Goal: Task Accomplishment & Management: Complete application form

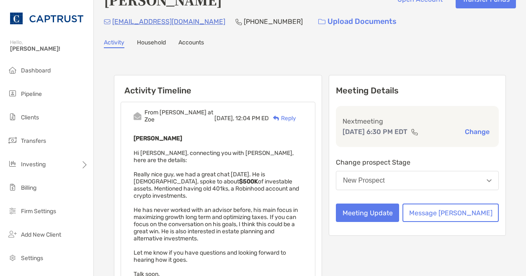
scroll to position [21, 0]
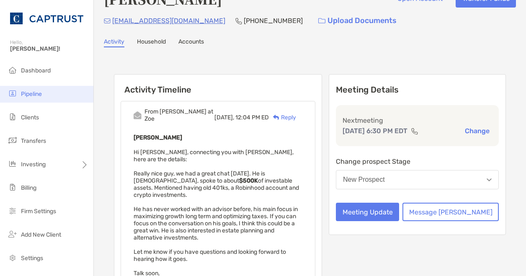
click at [44, 92] on li "Pipeline" at bounding box center [46, 94] width 93 height 17
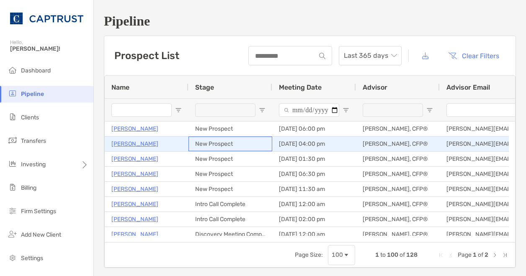
click at [207, 149] on div "New Prospect" at bounding box center [231, 144] width 84 height 15
click at [134, 142] on p "[PERSON_NAME]" at bounding box center [134, 144] width 47 height 10
click at [137, 143] on p "[PERSON_NAME]" at bounding box center [134, 144] width 47 height 10
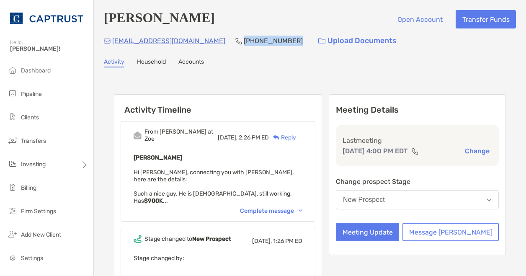
drag, startPoint x: 247, startPoint y: 42, endPoint x: 200, endPoint y: 39, distance: 47.0
click at [244, 39] on p "[PHONE_NUMBER]" at bounding box center [273, 41] width 59 height 10
drag, startPoint x: 200, startPoint y: 39, endPoint x: 234, endPoint y: 70, distance: 45.4
click at [234, 70] on div "[PERSON_NAME] Open Account Transfer Funds [EMAIL_ADDRESS][DOMAIN_NAME] [PHONE_N…" at bounding box center [310, 186] width 432 height 373
click at [244, 40] on p "(336) 337-2043" at bounding box center [273, 41] width 59 height 10
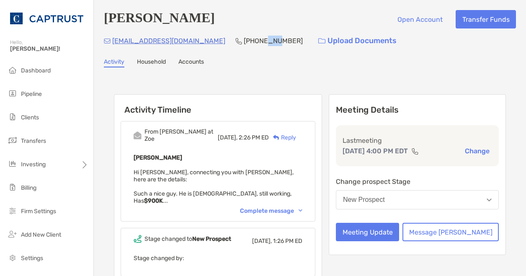
click at [244, 40] on p "(336) 337-2043" at bounding box center [273, 41] width 59 height 10
copy p "(336) 337-2043"
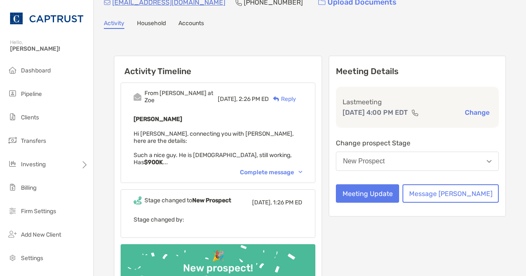
click at [300, 169] on div "Complete message" at bounding box center [271, 172] width 62 height 7
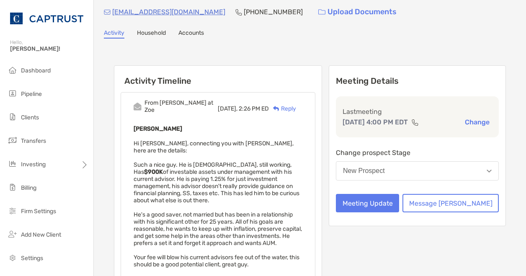
scroll to position [30, 0]
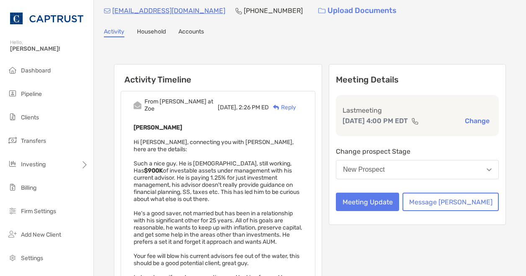
click at [296, 103] on div "Reply" at bounding box center [282, 107] width 27 height 9
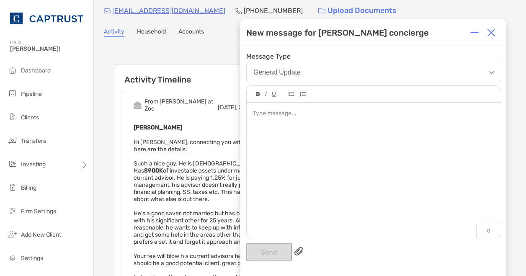
click at [299, 120] on div at bounding box center [374, 166] width 254 height 127
click at [493, 31] on img at bounding box center [491, 32] width 8 height 8
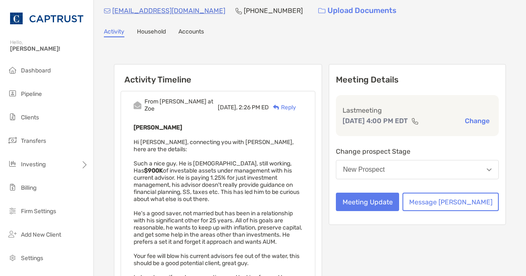
scroll to position [0, 0]
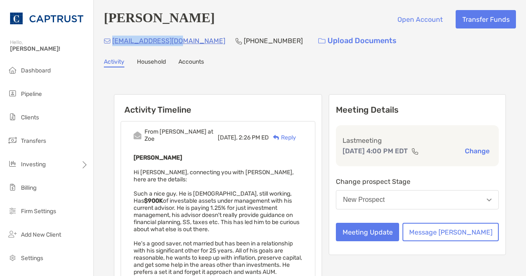
drag, startPoint x: 167, startPoint y: 41, endPoint x: 114, endPoint y: 43, distance: 53.2
click at [114, 43] on div "grc27282@yahoo.com (336) 337-2043 Upload Documents" at bounding box center [310, 41] width 412 height 18
copy p "grc27282@yahoo.com"
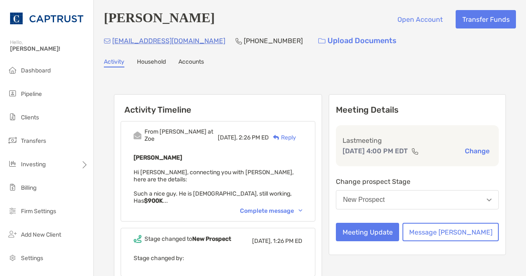
click at [296, 134] on div "Reply" at bounding box center [282, 137] width 27 height 9
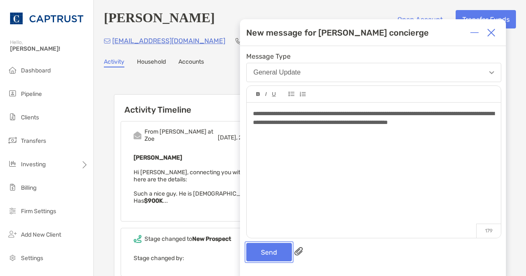
click at [276, 250] on button "Send" at bounding box center [269, 252] width 46 height 18
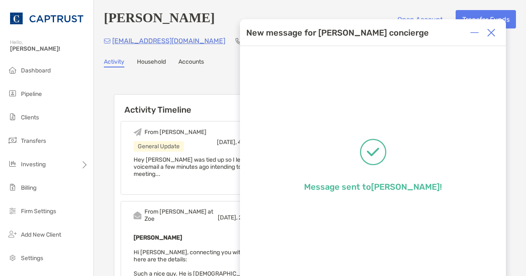
click at [493, 35] on img at bounding box center [491, 32] width 8 height 8
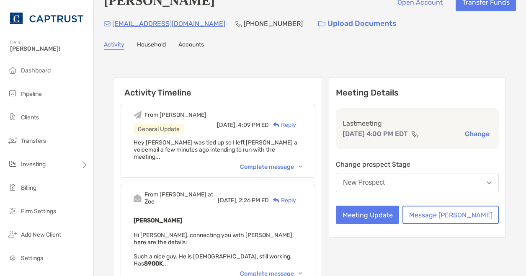
scroll to position [18, 0]
click at [425, 192] on button "New Prospect" at bounding box center [417, 182] width 163 height 19
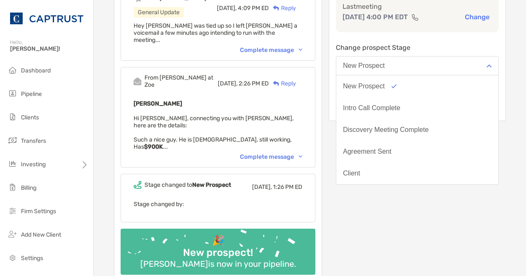
scroll to position [127, 0]
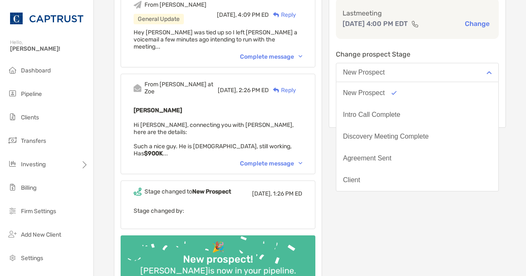
click at [425, 203] on div "Meeting Details Last meeting Sep 25, 4:00 PM EDT Change Change prospect Stage N…" at bounding box center [417, 131] width 177 height 328
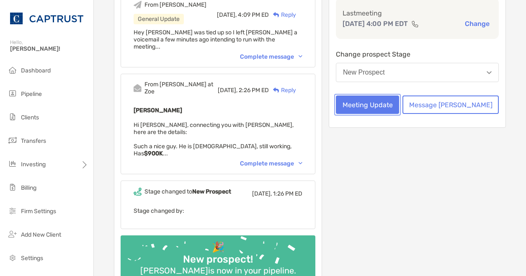
click at [399, 114] on button "Meeting Update" at bounding box center [367, 105] width 63 height 18
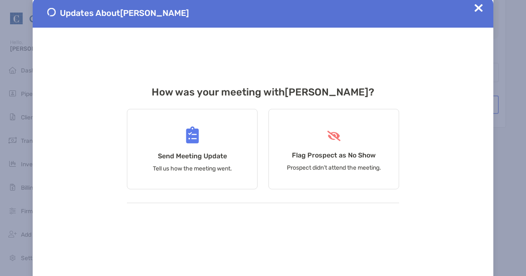
click at [475, 13] on span at bounding box center [479, 13] width 8 height 18
click at [478, 8] on img at bounding box center [479, 8] width 8 height 8
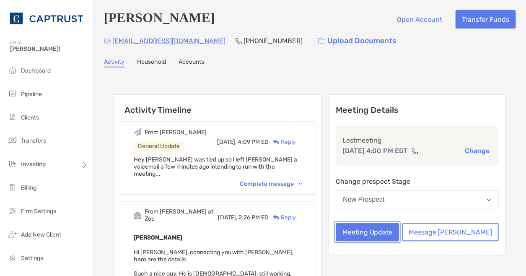
scroll to position [0, 0]
click at [303, 180] on div "Complete message" at bounding box center [271, 183] width 62 height 7
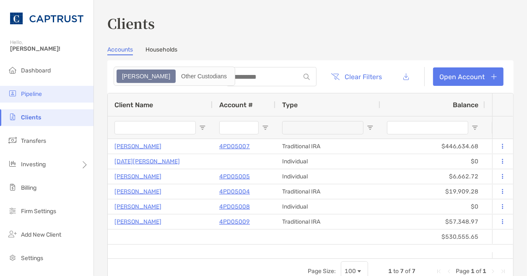
click at [22, 95] on span "Pipeline" at bounding box center [31, 94] width 21 height 7
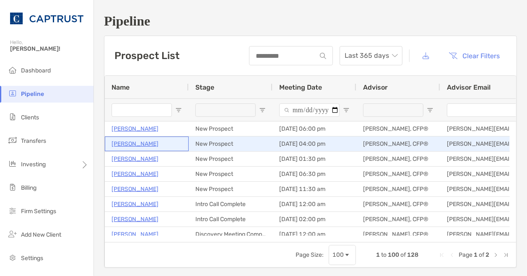
click at [125, 143] on p "[PERSON_NAME]" at bounding box center [134, 144] width 47 height 10
click at [134, 142] on p "[PERSON_NAME]" at bounding box center [134, 144] width 47 height 10
click at [134, 146] on p "[PERSON_NAME]" at bounding box center [134, 144] width 47 height 10
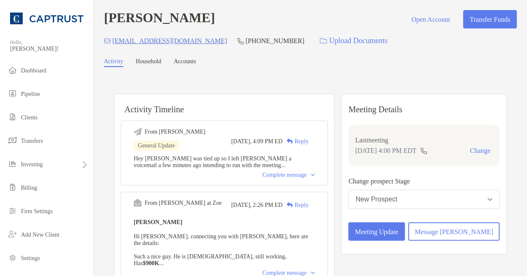
click at [303, 173] on div "Complete message" at bounding box center [288, 175] width 52 height 7
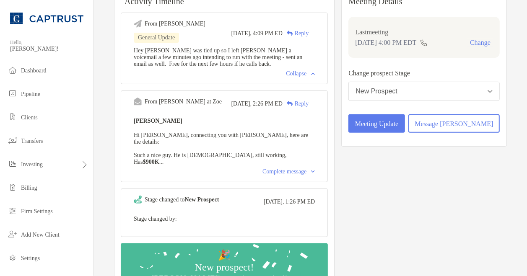
scroll to position [109, 0]
click at [307, 168] on div "Complete message" at bounding box center [288, 171] width 52 height 7
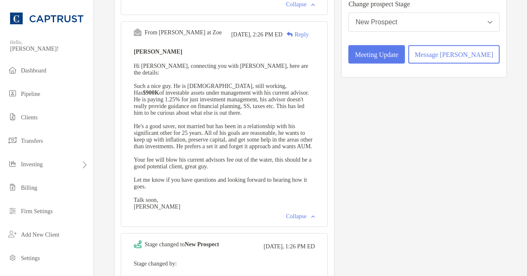
scroll to position [189, 0]
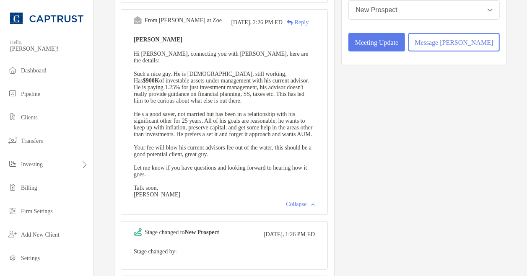
drag, startPoint x: 307, startPoint y: 160, endPoint x: 250, endPoint y: 150, distance: 58.3
click at [250, 150] on div "Gary Cashion Hi Marcus, connecting you with Gary, here are the details: Such a …" at bounding box center [224, 116] width 181 height 164
click at [190, 94] on span "Hi Marcus, connecting you with Gary, here are the details: Such a nice guy. He …" at bounding box center [223, 124] width 179 height 147
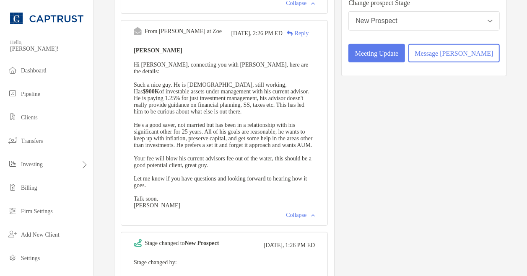
scroll to position [179, 0]
drag, startPoint x: 259, startPoint y: 102, endPoint x: 207, endPoint y: 98, distance: 51.7
click at [207, 98] on span "Hi Marcus, connecting you with Gary, here are the details: Such a nice guy. He …" at bounding box center [223, 135] width 179 height 147
drag, startPoint x: 207, startPoint y: 98, endPoint x: 257, endPoint y: 141, distance: 65.7
click at [257, 141] on span "Hi Marcus, connecting you with Gary, here are the details: Such a nice guy. He …" at bounding box center [223, 135] width 179 height 147
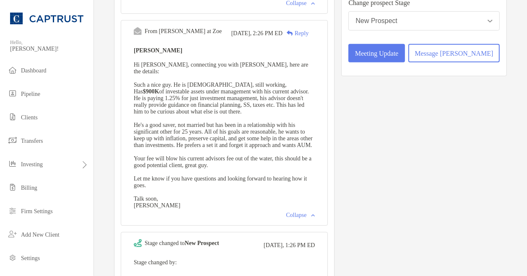
scroll to position [0, 0]
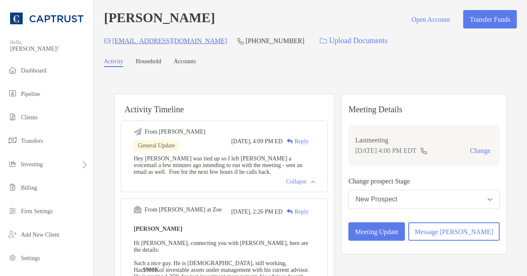
click at [193, 23] on h4 "[PERSON_NAME]" at bounding box center [159, 19] width 111 height 18
click at [218, 22] on div "Gary Cashion Open Account Transfer Funds" at bounding box center [310, 19] width 413 height 18
click at [246, 66] on div "Activity Household Accounts" at bounding box center [310, 62] width 413 height 9
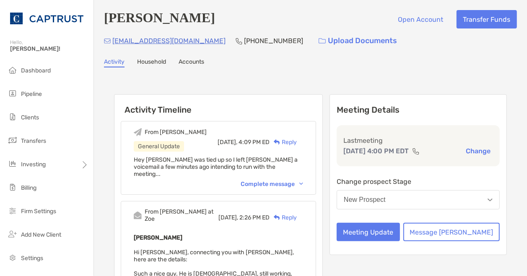
click at [406, 206] on button "New Prospect" at bounding box center [417, 199] width 163 height 19
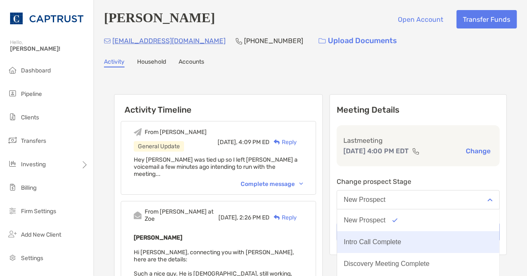
click at [401, 246] on div "Intro Call Complete" at bounding box center [372, 242] width 57 height 8
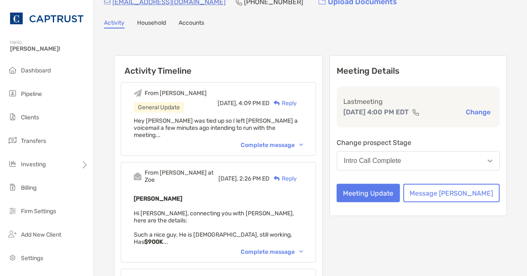
scroll to position [45, 0]
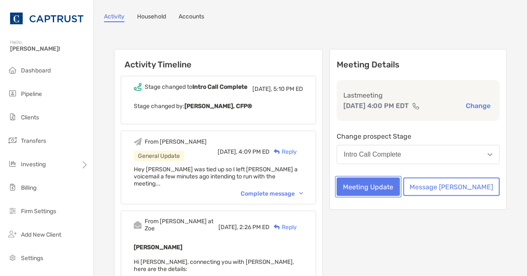
click at [400, 196] on button "Meeting Update" at bounding box center [367, 187] width 63 height 18
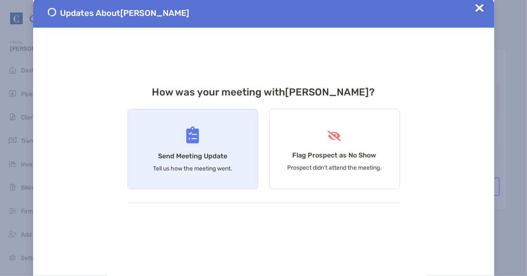
click at [159, 148] on div "Send Meeting Update Tell us how the meeting went." at bounding box center [192, 149] width 131 height 80
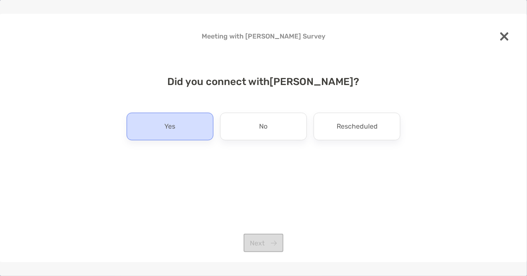
click at [188, 122] on div "Yes" at bounding box center [170, 127] width 87 height 28
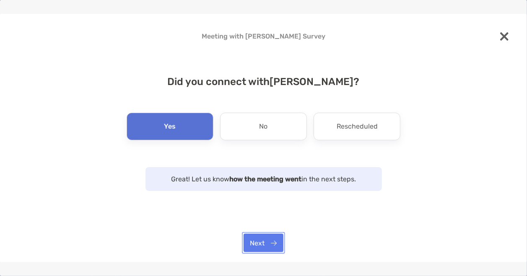
click at [266, 246] on button "Next" at bounding box center [263, 243] width 40 height 18
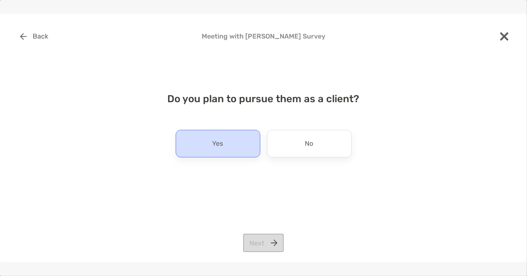
click at [229, 149] on div "Yes" at bounding box center [218, 144] width 85 height 28
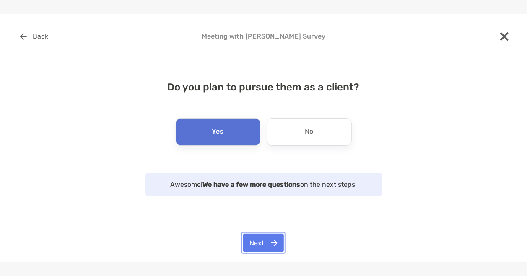
click at [266, 244] on button "Next" at bounding box center [263, 243] width 41 height 18
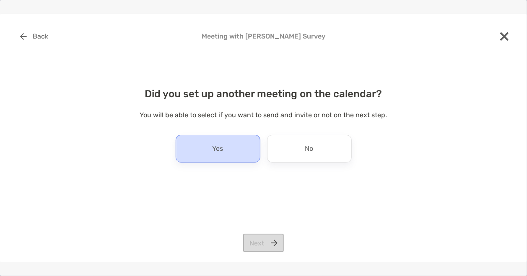
click at [227, 155] on div "Yes" at bounding box center [218, 149] width 85 height 28
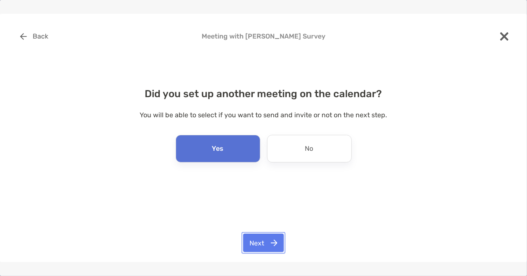
click at [266, 234] on button "Next" at bounding box center [263, 243] width 41 height 18
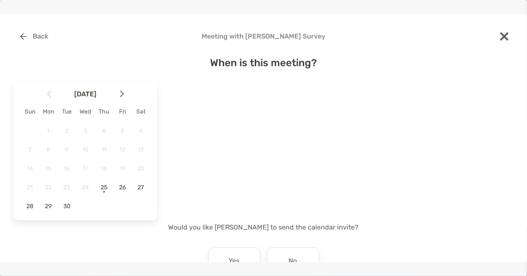
click at [120, 97] on img at bounding box center [122, 94] width 4 height 7
click at [103, 131] on span "2" at bounding box center [104, 130] width 14 height 7
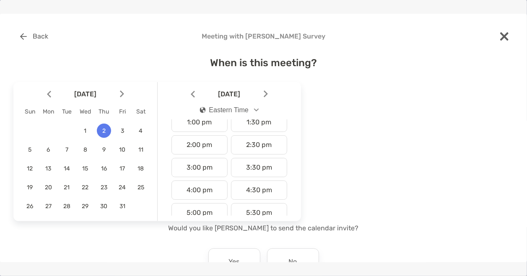
scroll to position [301, 0]
click at [200, 181] on div "4:00 pm" at bounding box center [199, 189] width 56 height 19
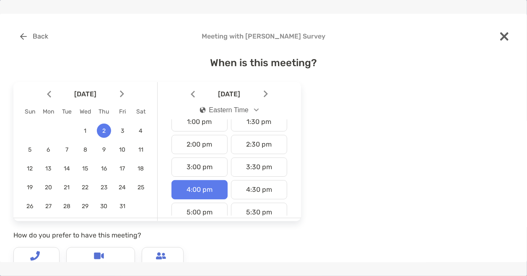
scroll to position [119, 0]
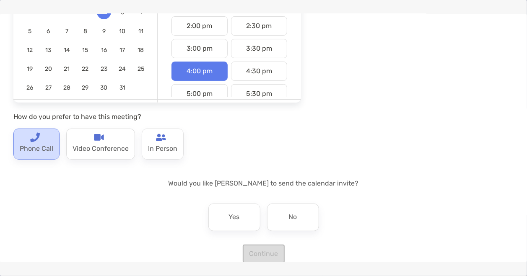
click at [37, 142] on p "Phone Call" at bounding box center [37, 148] width 34 height 13
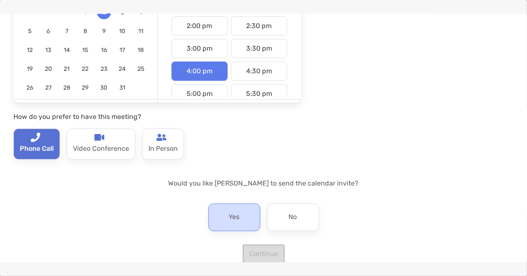
click at [243, 220] on div "Yes" at bounding box center [234, 218] width 52 height 28
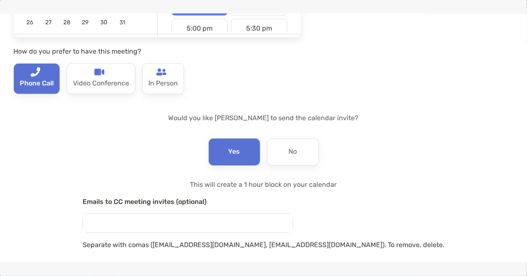
scroll to position [223, 0]
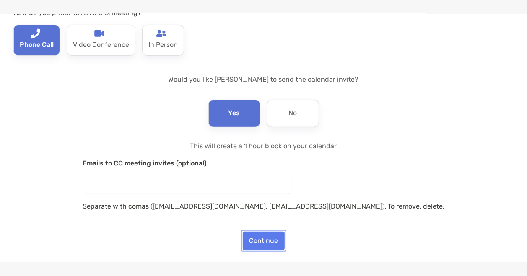
click at [269, 245] on button "Continue" at bounding box center [264, 241] width 42 height 18
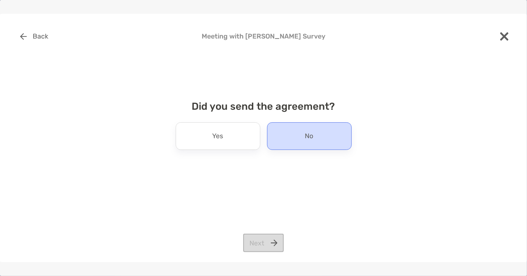
click at [297, 138] on div "No" at bounding box center [309, 136] width 85 height 28
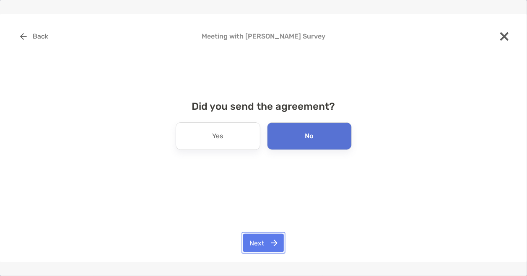
click at [270, 238] on button "Next" at bounding box center [263, 243] width 41 height 18
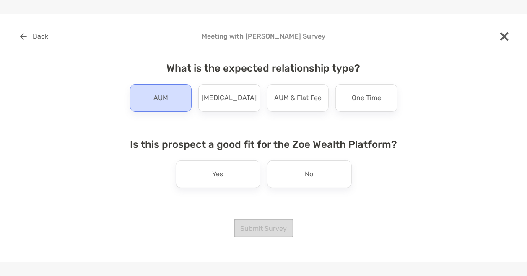
click at [171, 108] on div "AUM" at bounding box center [161, 98] width 62 height 28
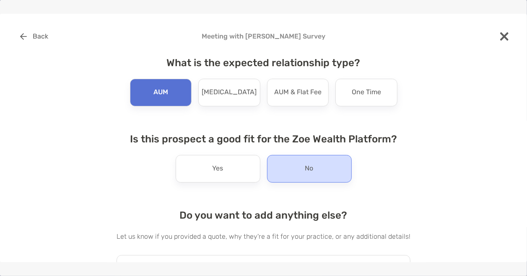
click at [289, 161] on div "No" at bounding box center [309, 169] width 85 height 28
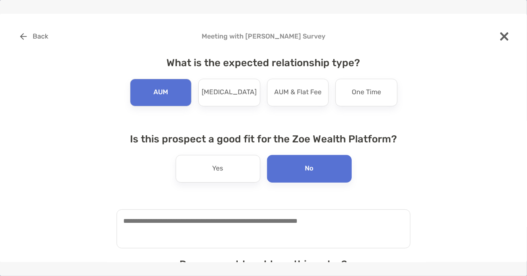
scroll to position [106, 0]
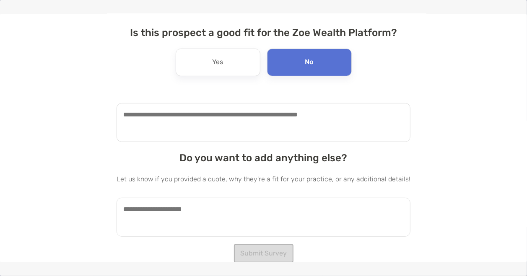
click at [256, 110] on textarea at bounding box center [263, 122] width 294 height 39
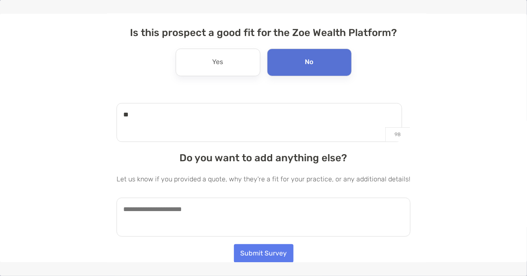
type textarea "*"
type textarea "**********"
click at [203, 226] on textarea at bounding box center [263, 217] width 294 height 39
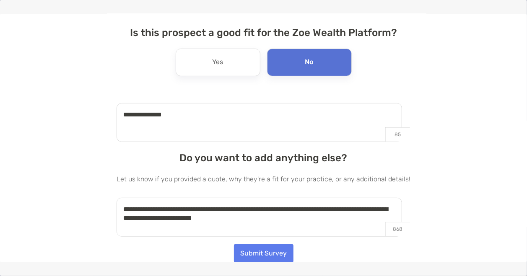
click at [219, 208] on textarea "**********" at bounding box center [258, 217] width 285 height 39
click at [329, 208] on textarea "**********" at bounding box center [258, 217] width 285 height 39
type textarea "**********"
click at [271, 255] on button "Submit Survey" at bounding box center [264, 253] width 60 height 18
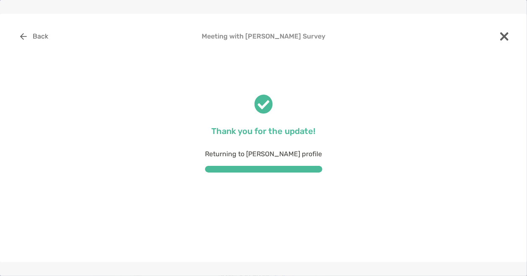
click at [506, 33] on img at bounding box center [504, 36] width 8 height 8
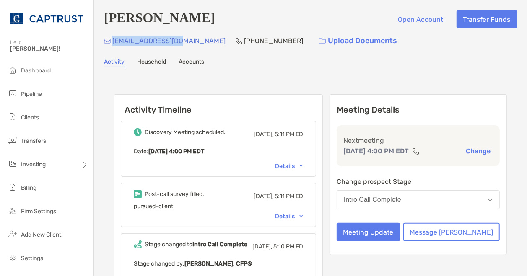
drag, startPoint x: 183, startPoint y: 43, endPoint x: 114, endPoint y: 41, distance: 68.8
click at [114, 41] on div "[EMAIL_ADDRESS][DOMAIN_NAME] [PHONE_NUMBER] Upload Documents" at bounding box center [310, 41] width 413 height 18
copy p "[EMAIL_ADDRESS][DOMAIN_NAME]"
